Goal: Task Accomplishment & Management: Manage account settings

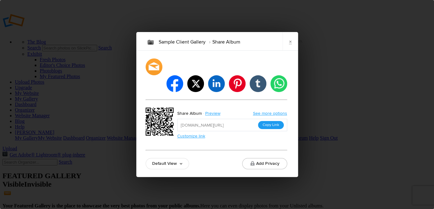
click at [275, 121] on button "Copy Link" at bounding box center [271, 125] width 26 height 8
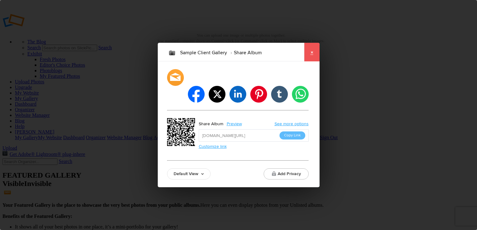
click at [312, 61] on link "×" at bounding box center [312, 52] width 16 height 19
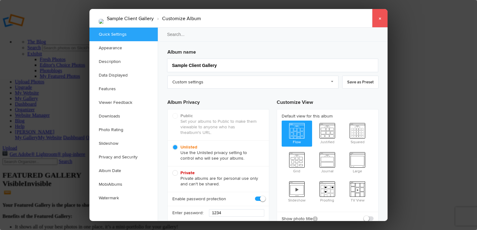
click at [381, 18] on link "×" at bounding box center [380, 18] width 16 height 19
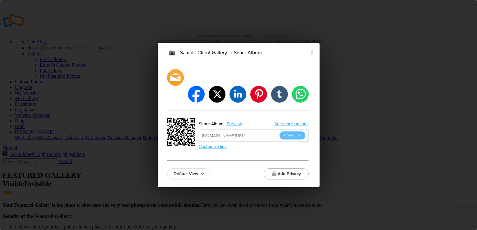
click at [198, 168] on link "Default View" at bounding box center [188, 173] width 43 height 11
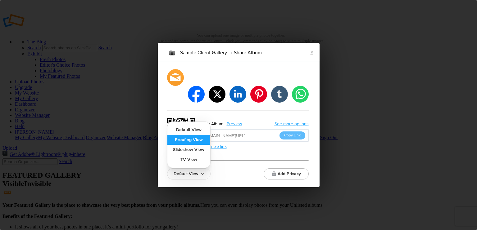
click at [177, 135] on link "Proofing View" at bounding box center [188, 140] width 43 height 10
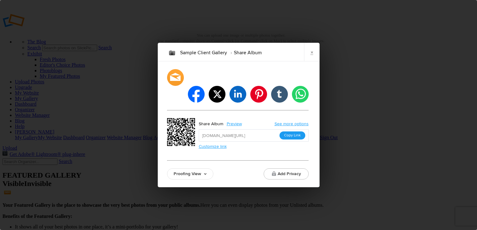
click at [292, 132] on button "Copy Link" at bounding box center [292, 136] width 26 height 8
click at [311, 61] on link "×" at bounding box center [312, 52] width 16 height 19
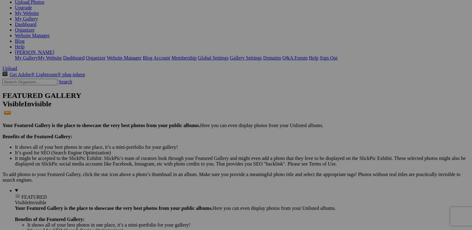
scroll to position [156, 0]
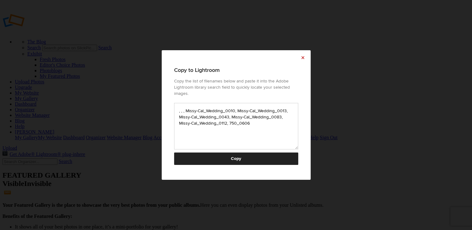
click at [303, 61] on link "×" at bounding box center [303, 58] width 16 height 16
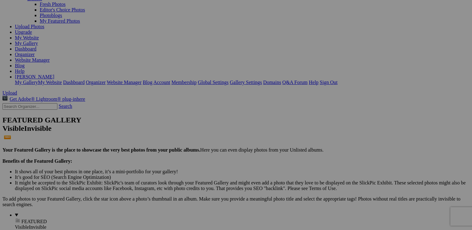
scroll to position [155, 0]
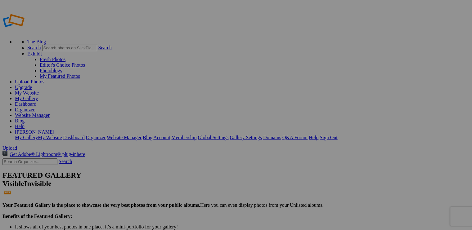
scroll to position [156, 0]
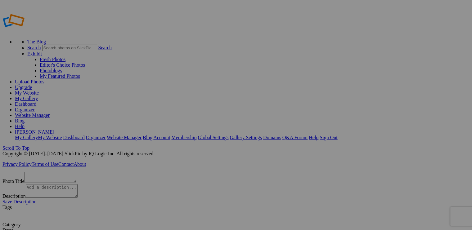
scroll to position [12, 0]
type textarea "750_0606"
